Goal: Transaction & Acquisition: Purchase product/service

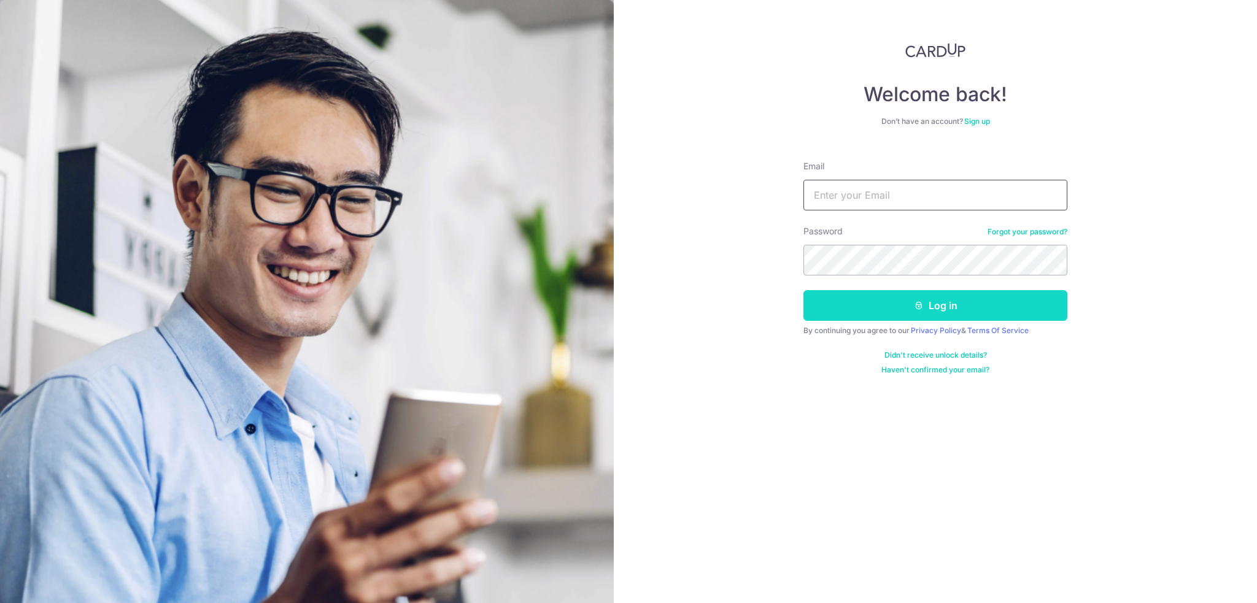
type input "json.jcw@gmail.com"
click at [917, 304] on icon "submit" at bounding box center [919, 306] width 10 height 10
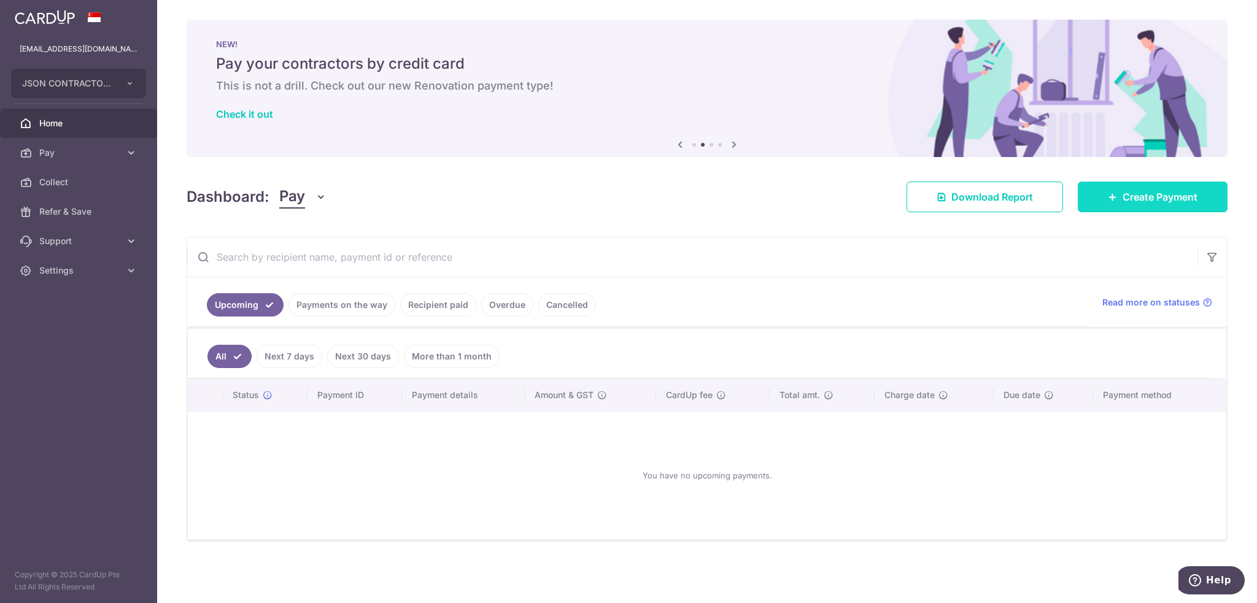
click at [1150, 198] on span "Create Payment" at bounding box center [1159, 197] width 75 height 15
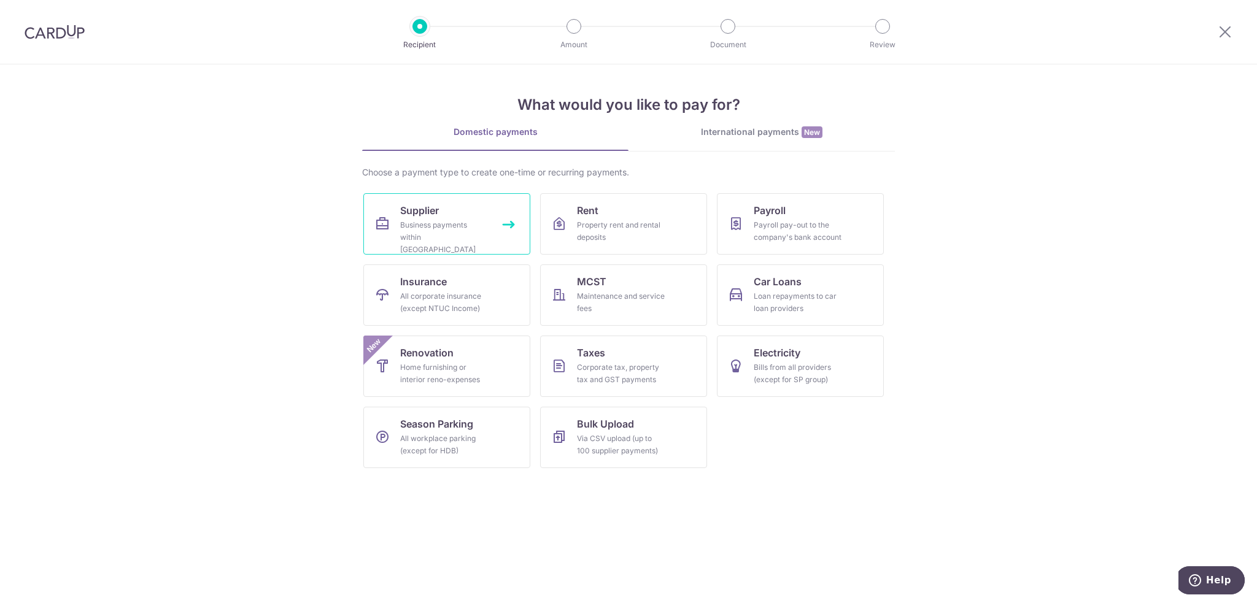
click at [447, 226] on div "Business payments within Singapore" at bounding box center [444, 237] width 88 height 37
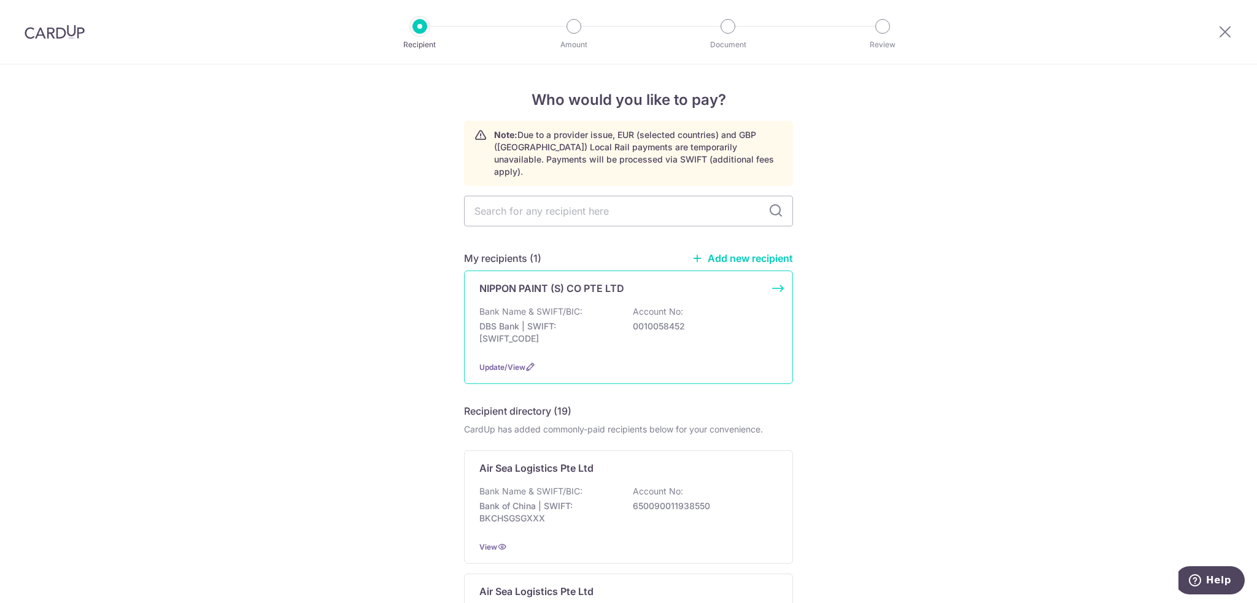
drag, startPoint x: 542, startPoint y: 345, endPoint x: 544, endPoint y: 325, distance: 20.3
click at [542, 345] on div "NIPPON PAINT (S) CO PTE LTD Bank Name & SWIFT/BIC: DBS Bank | SWIFT: [SWIFT_COD…" at bounding box center [628, 328] width 329 height 114
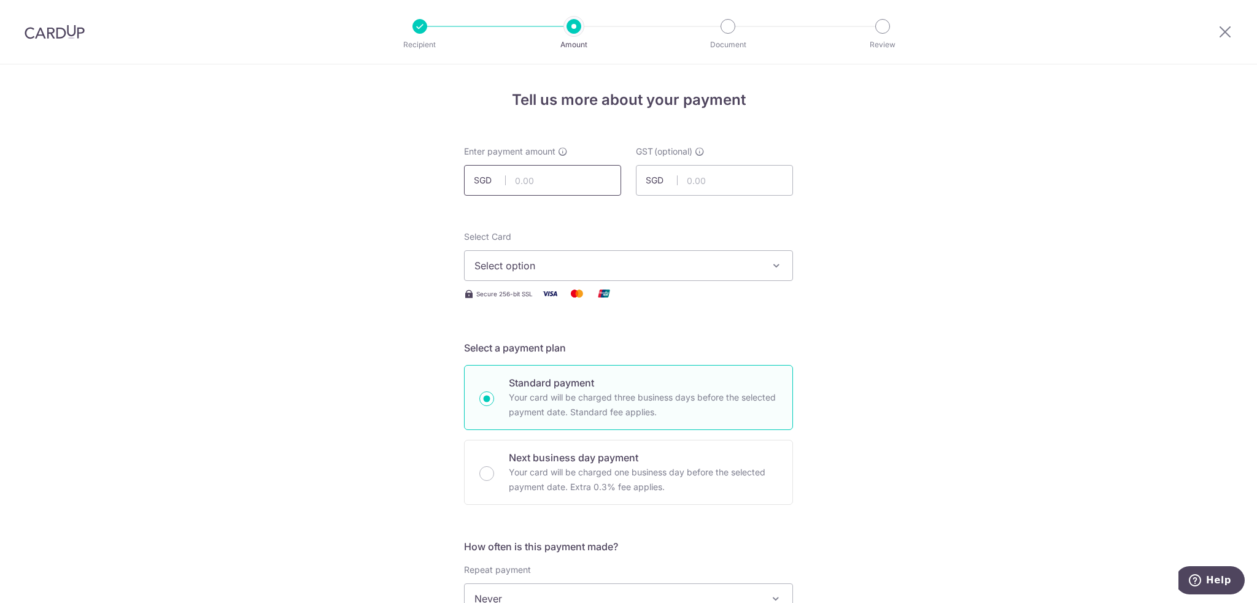
click at [531, 183] on input "text" at bounding box center [542, 180] width 157 height 31
type input "4,988.80"
drag, startPoint x: 695, startPoint y: 193, endPoint x: 711, endPoint y: 179, distance: 21.7
click at [696, 194] on input "text" at bounding box center [714, 180] width 157 height 31
click at [712, 177] on input "text" at bounding box center [714, 180] width 157 height 31
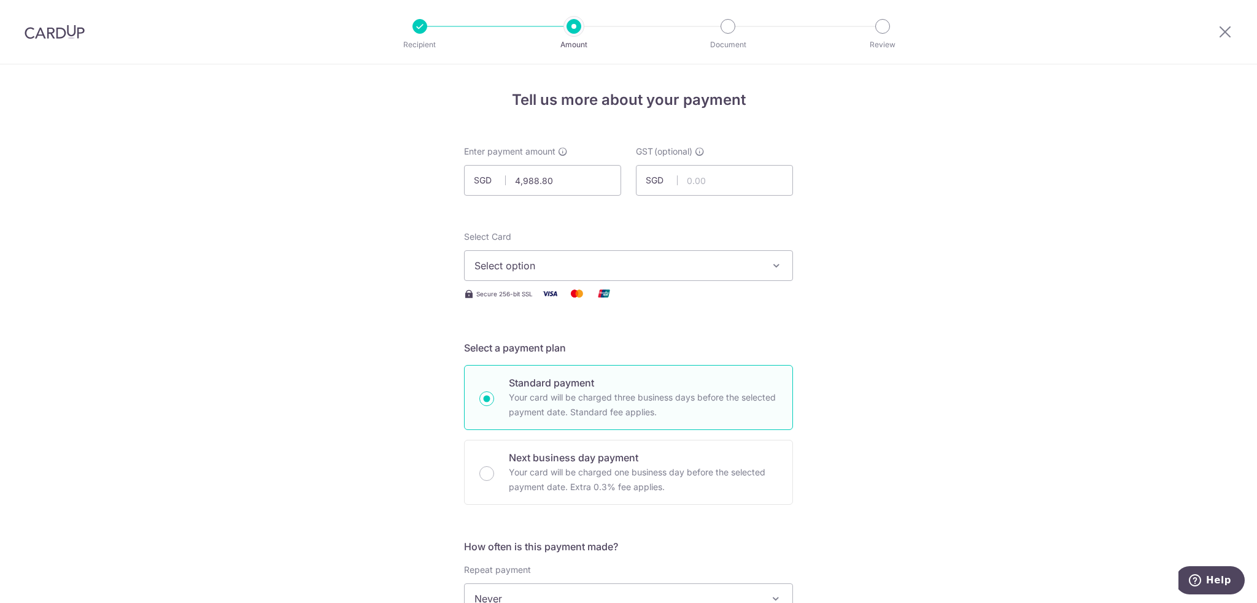
drag, startPoint x: 639, startPoint y: 237, endPoint x: 639, endPoint y: 255, distance: 17.8
click at [639, 237] on div "Select Card Select option Add credit card Your Cards **** 0901" at bounding box center [628, 256] width 329 height 50
click at [639, 255] on button "Select option" at bounding box center [628, 265] width 329 height 31
drag, startPoint x: 520, startPoint y: 349, endPoint x: 394, endPoint y: 375, distance: 129.0
click at [520, 349] on span "**** 0901" at bounding box center [526, 353] width 45 height 15
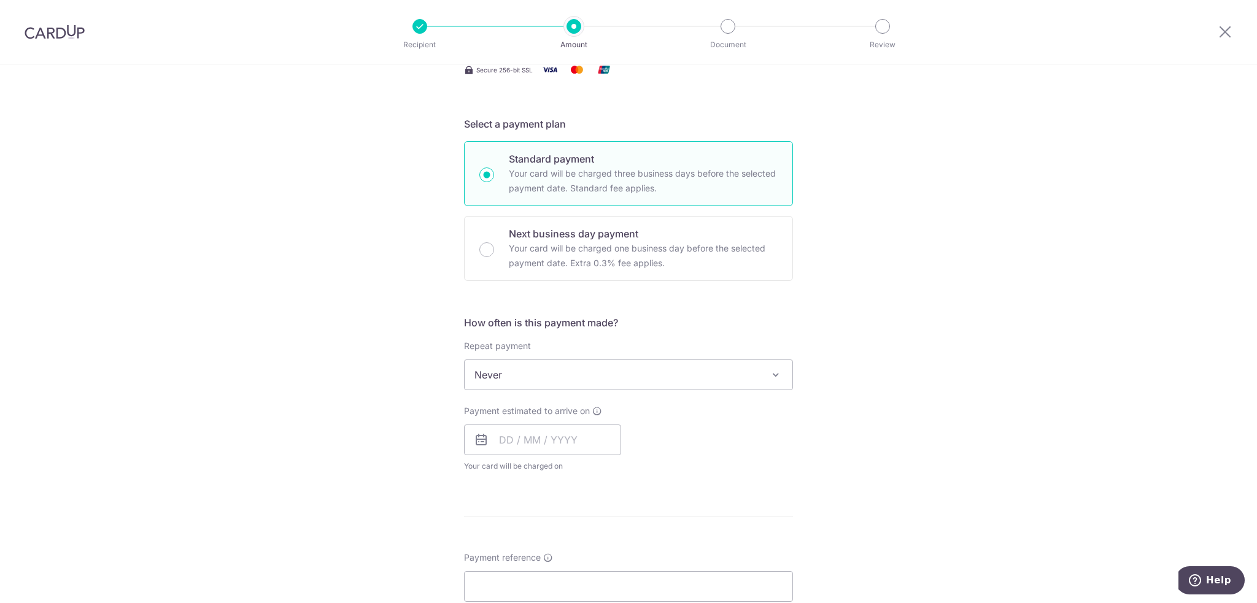
scroll to position [245, 0]
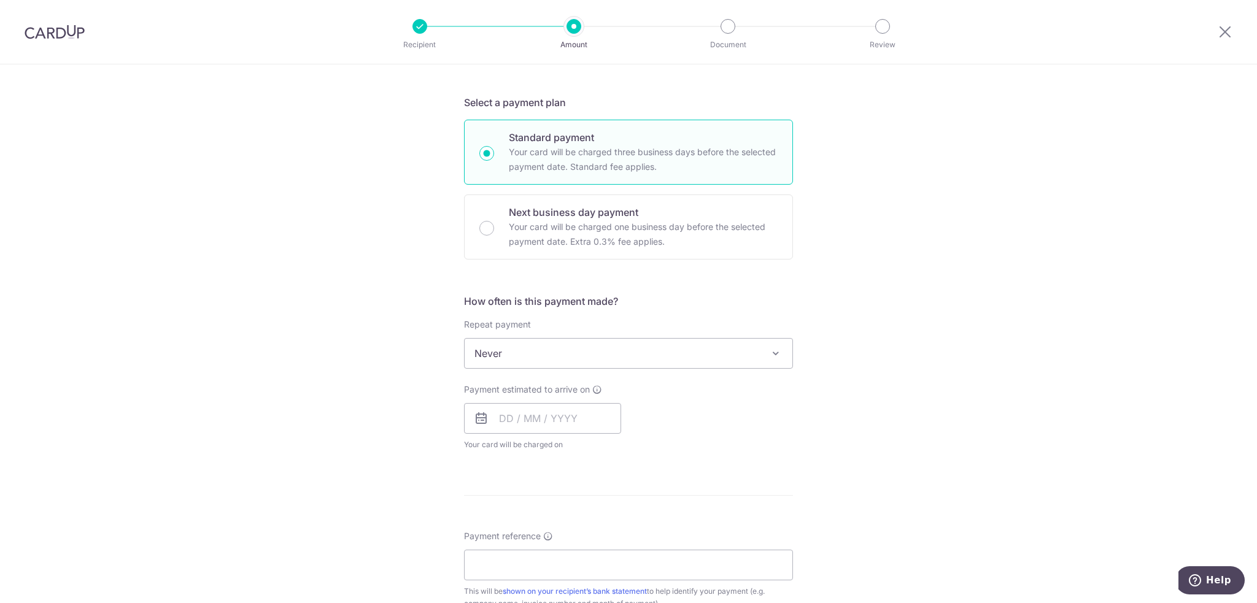
click at [518, 357] on span "Never" at bounding box center [628, 353] width 328 height 29
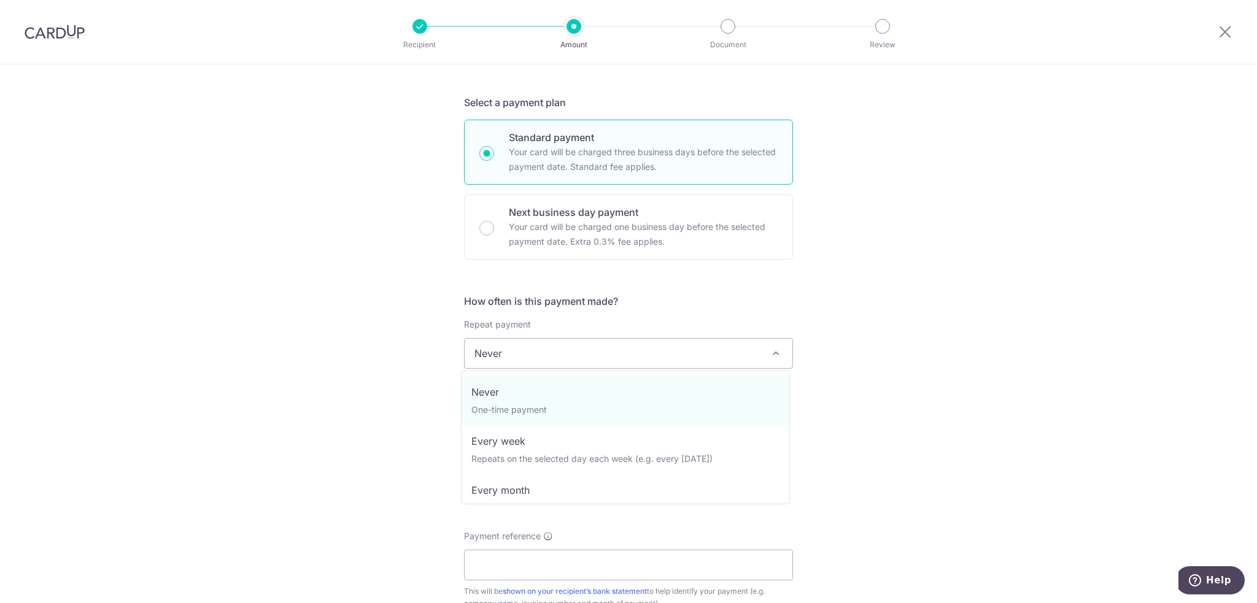
click at [413, 385] on div "Tell us more about your payment Enter payment amount SGD 4,988.80 4988.80 GST (…" at bounding box center [628, 415] width 1257 height 1192
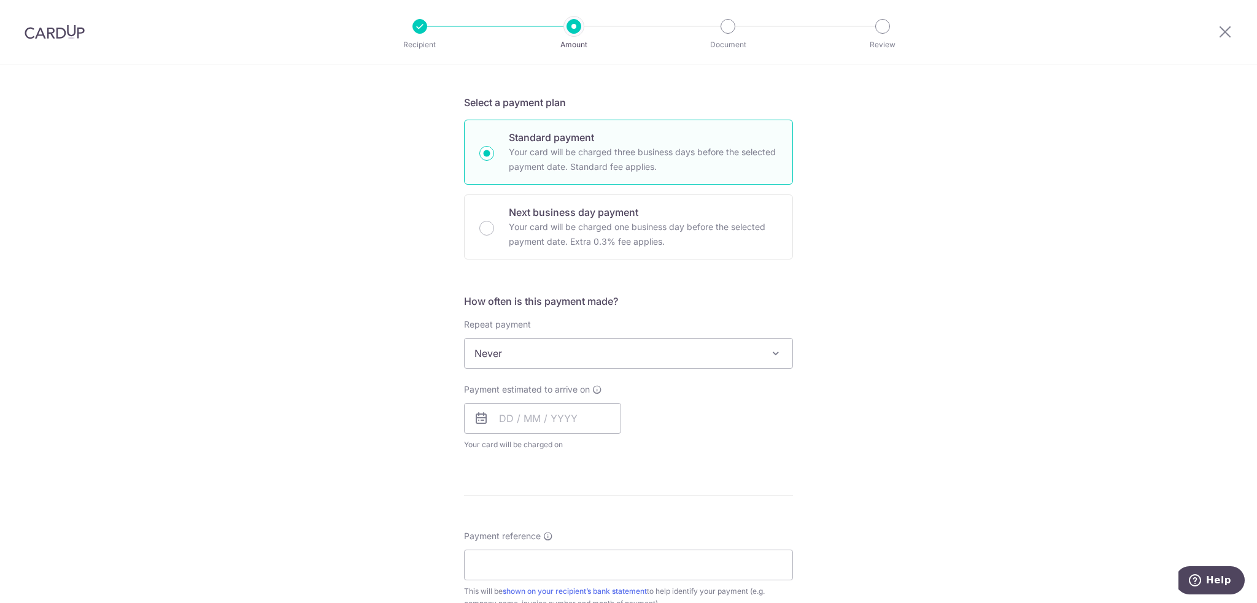
scroll to position [430, 0]
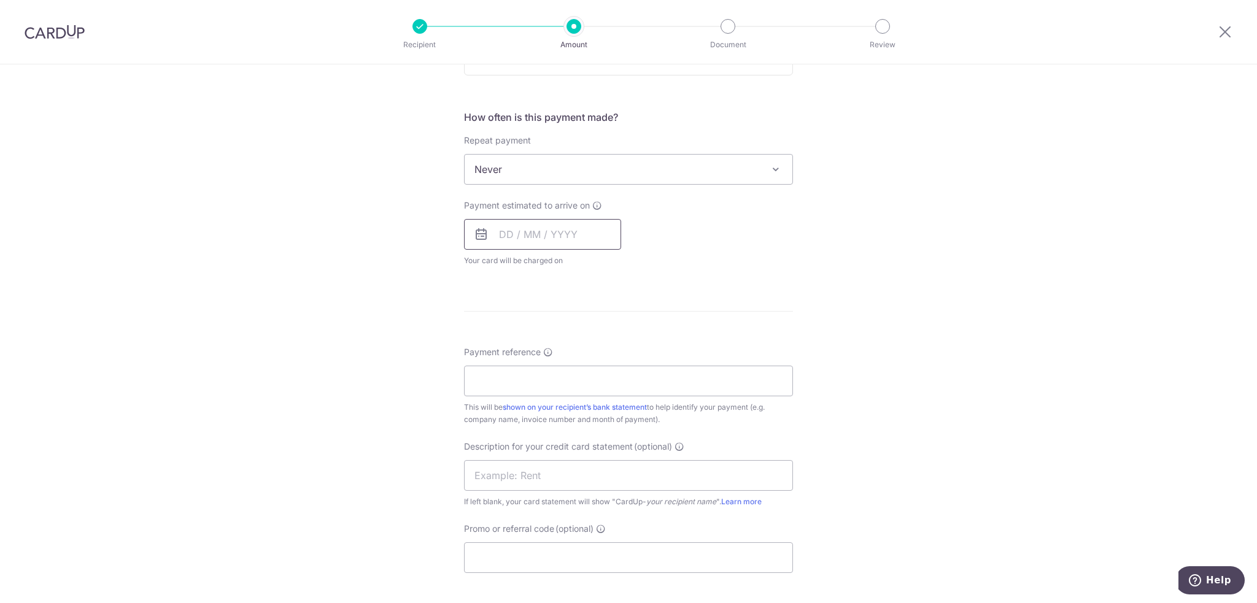
click at [571, 234] on input "text" at bounding box center [542, 234] width 157 height 31
click at [609, 393] on link "24" at bounding box center [612, 395] width 20 height 20
type input "24/10/2025"
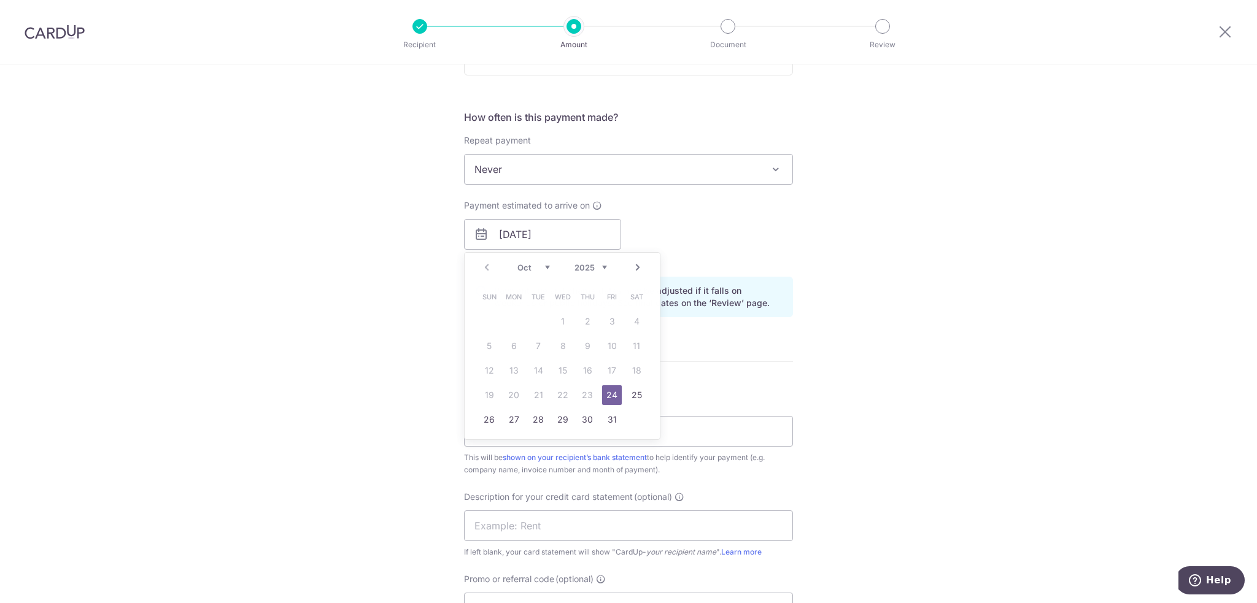
click at [369, 404] on div "Tell us more about your payment Enter payment amount SGD 4,988.80 4988.80 GST (…" at bounding box center [628, 256] width 1257 height 1242
click at [526, 434] on input "Payment reference" at bounding box center [628, 431] width 329 height 31
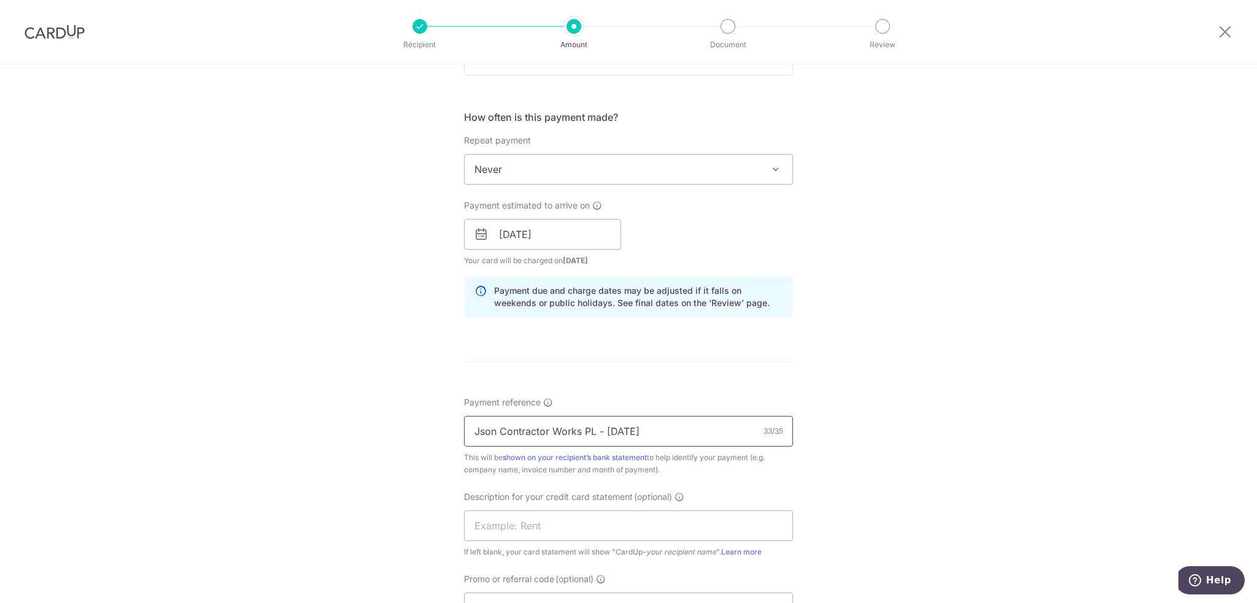
click at [630, 431] on input "Json Contractor Works PL - Jun 25" at bounding box center [628, 431] width 329 height 31
click at [619, 431] on input "Json Contractor Works PL - Jun 25" at bounding box center [628, 431] width 329 height 31
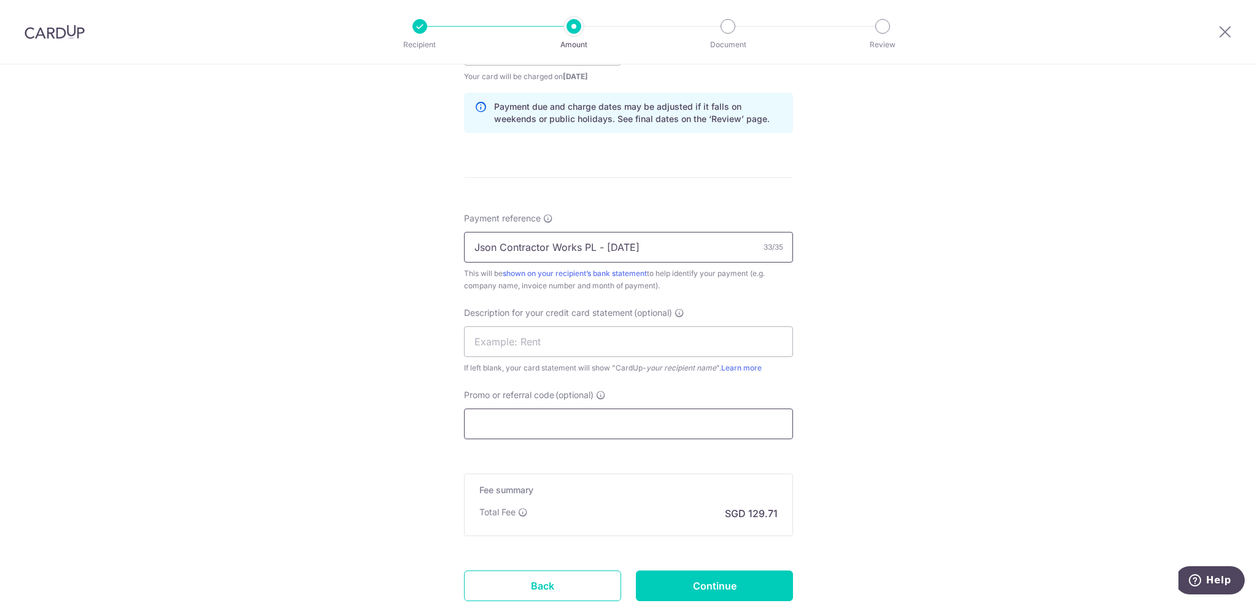
type input "Json Contractor Works PL - Sep 25"
click at [649, 425] on input "Promo or referral code (optional)" at bounding box center [628, 424] width 329 height 31
click at [535, 432] on input "Promo or referral code (optional)" at bounding box center [628, 424] width 329 height 31
paste input "BOFF185"
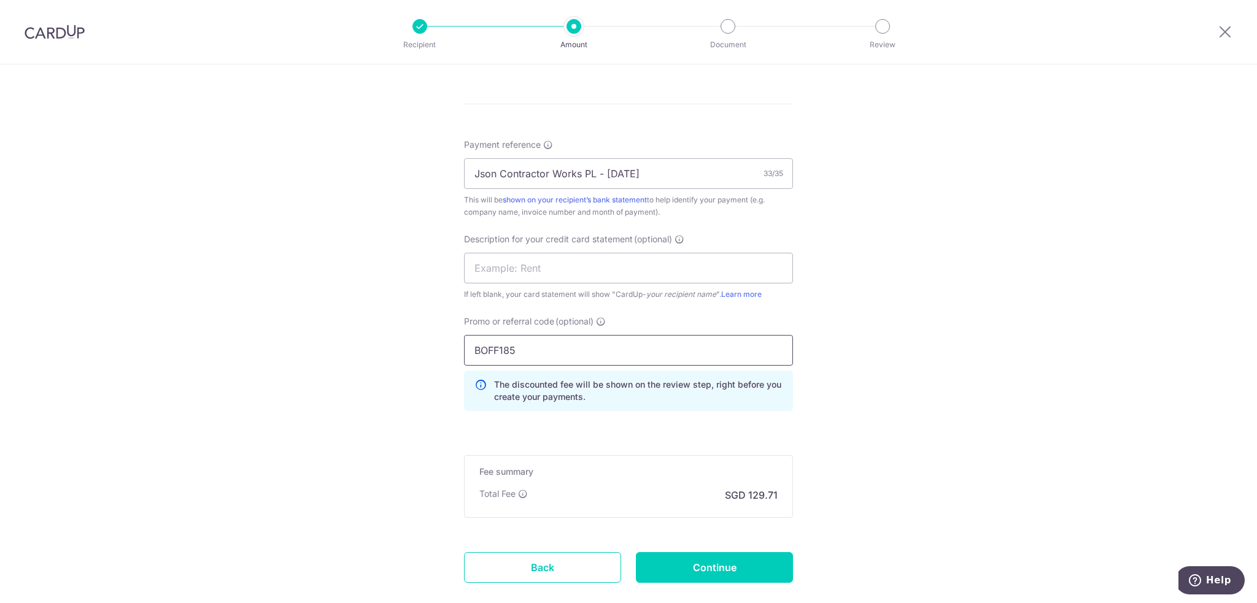
scroll to position [757, 0]
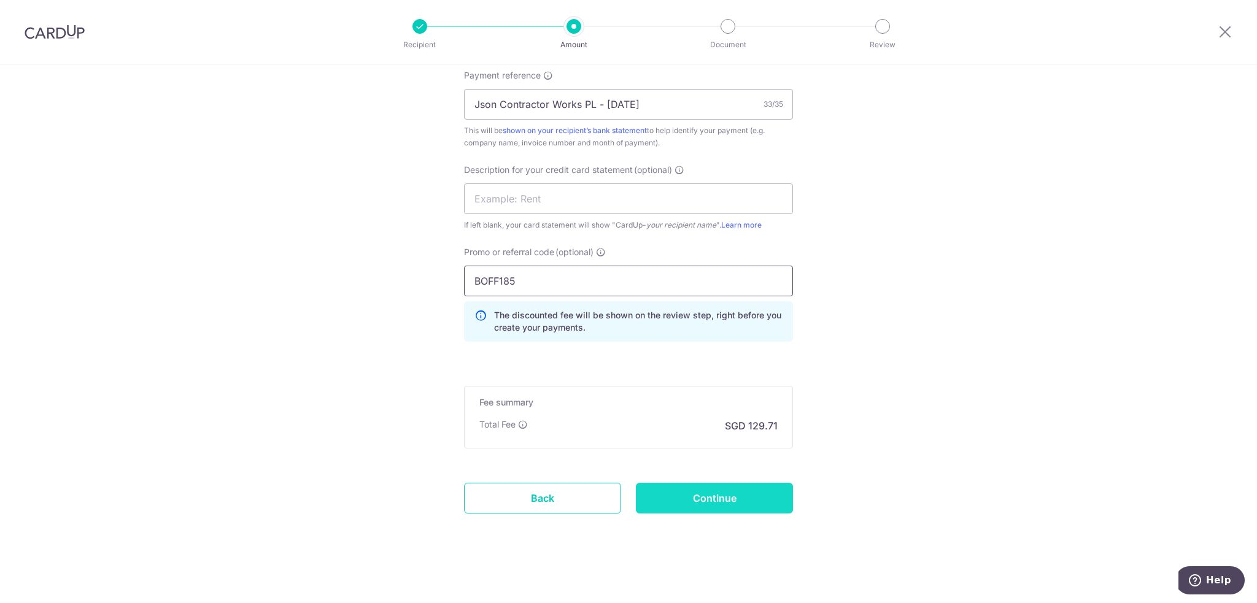
type input "BOFF185"
drag, startPoint x: 679, startPoint y: 488, endPoint x: 591, endPoint y: 485, distance: 87.8
click at [679, 488] on input "Continue" at bounding box center [714, 498] width 157 height 31
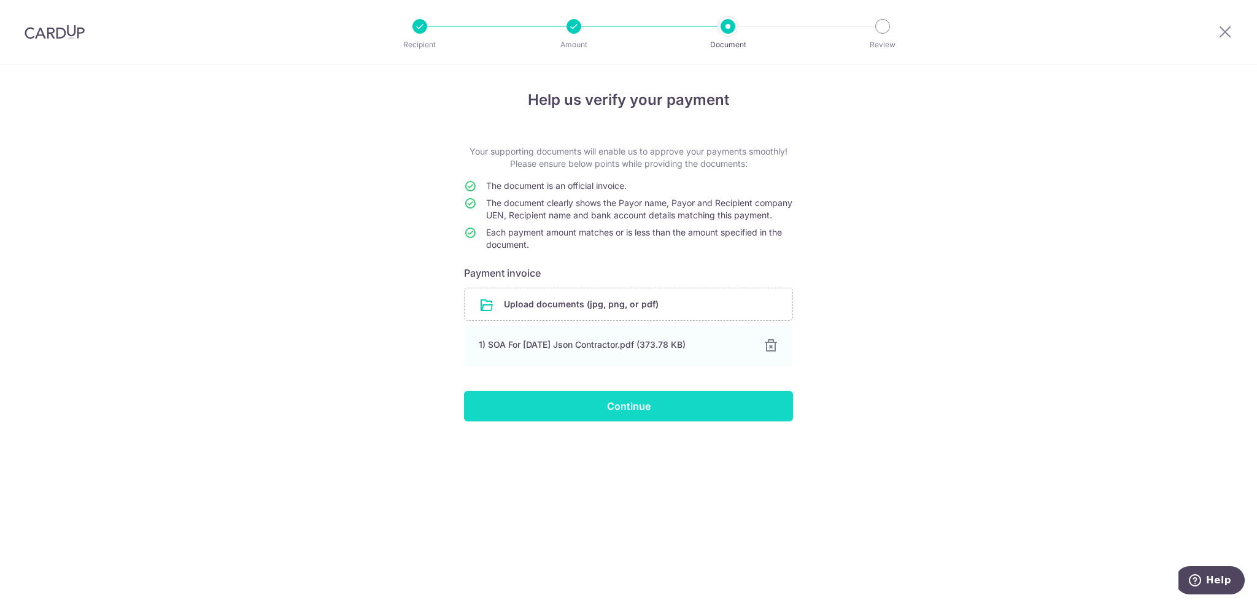
click at [612, 422] on input "Continue" at bounding box center [628, 406] width 329 height 31
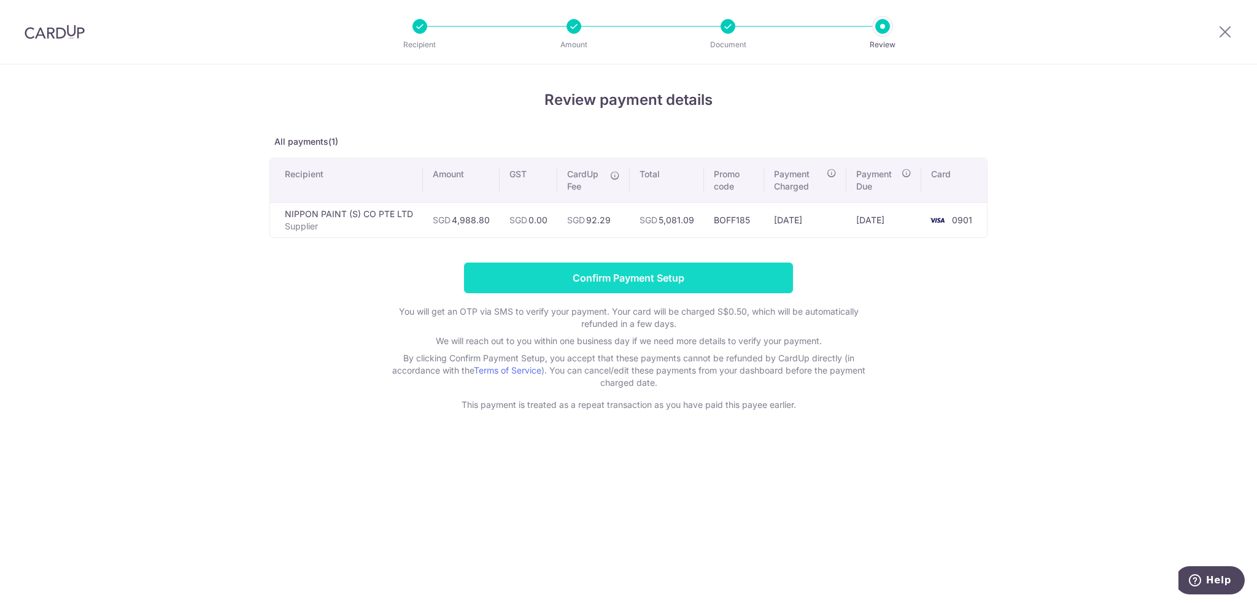
click at [644, 280] on input "Confirm Payment Setup" at bounding box center [628, 278] width 329 height 31
